Goal: Information Seeking & Learning: Learn about a topic

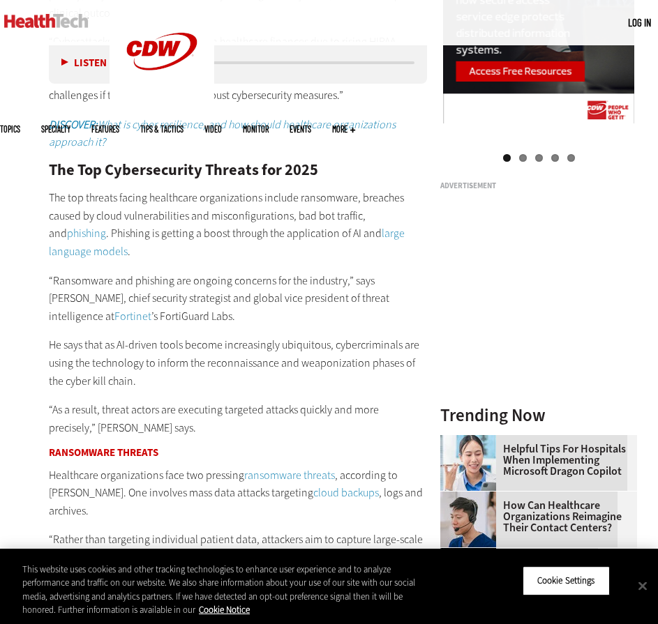
scroll to position [1879, 0]
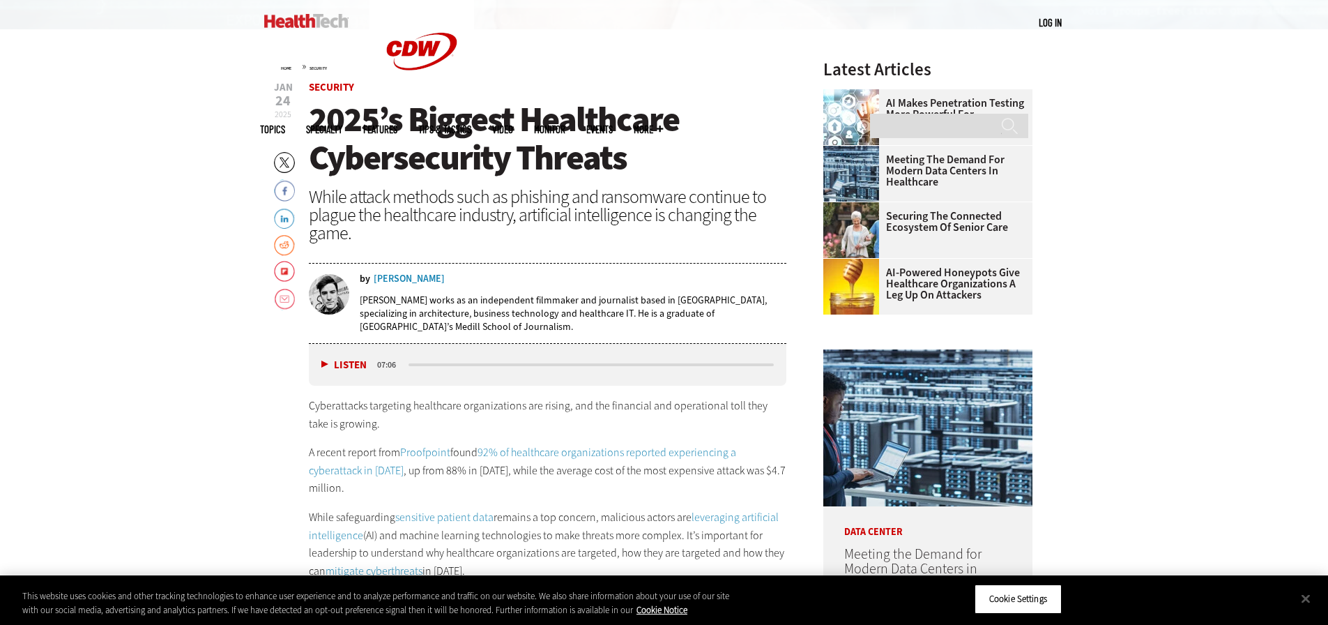
scroll to position [976, 0]
